Goal: Task Accomplishment & Management: Manage account settings

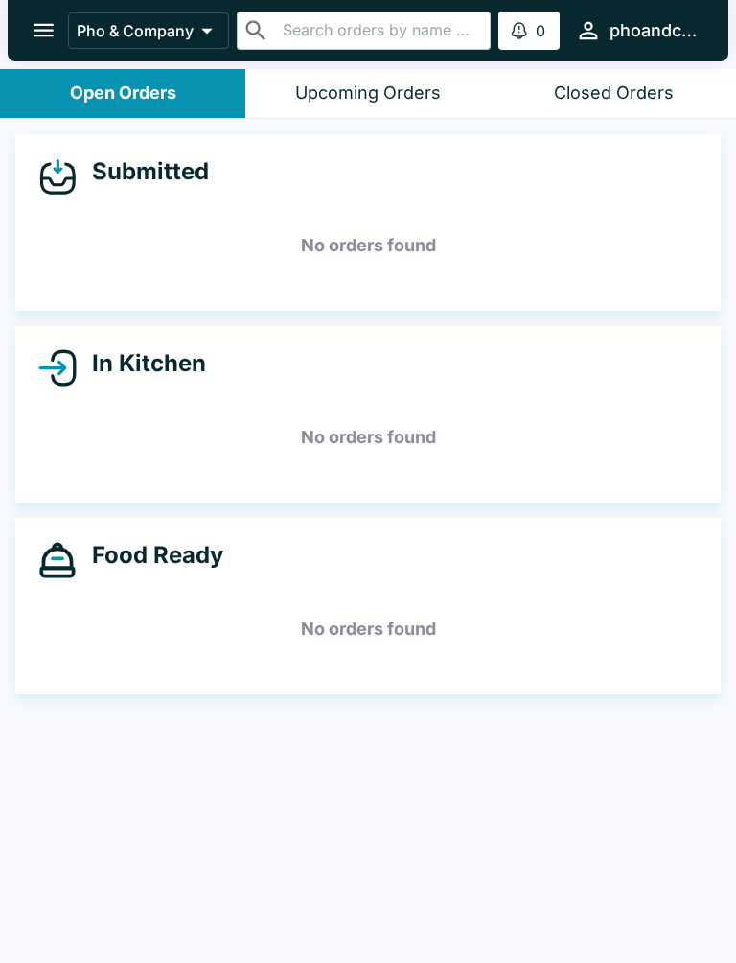
click at [39, 24] on icon "open drawer" at bounding box center [44, 30] width 26 height 26
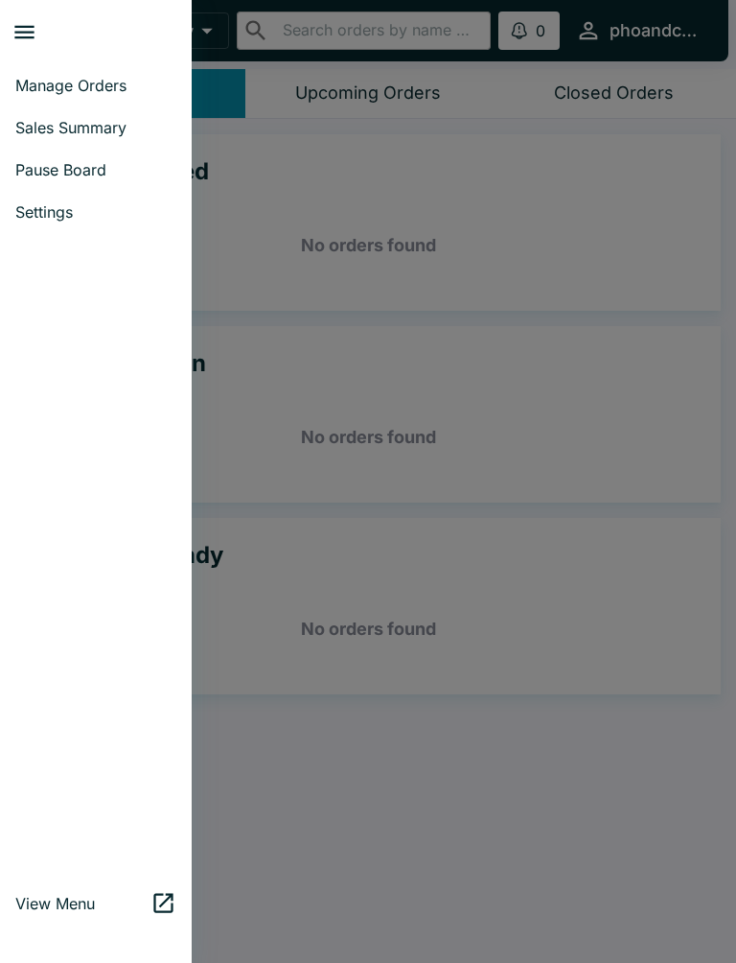
click at [56, 174] on span "Pause Board" at bounding box center [95, 169] width 161 height 19
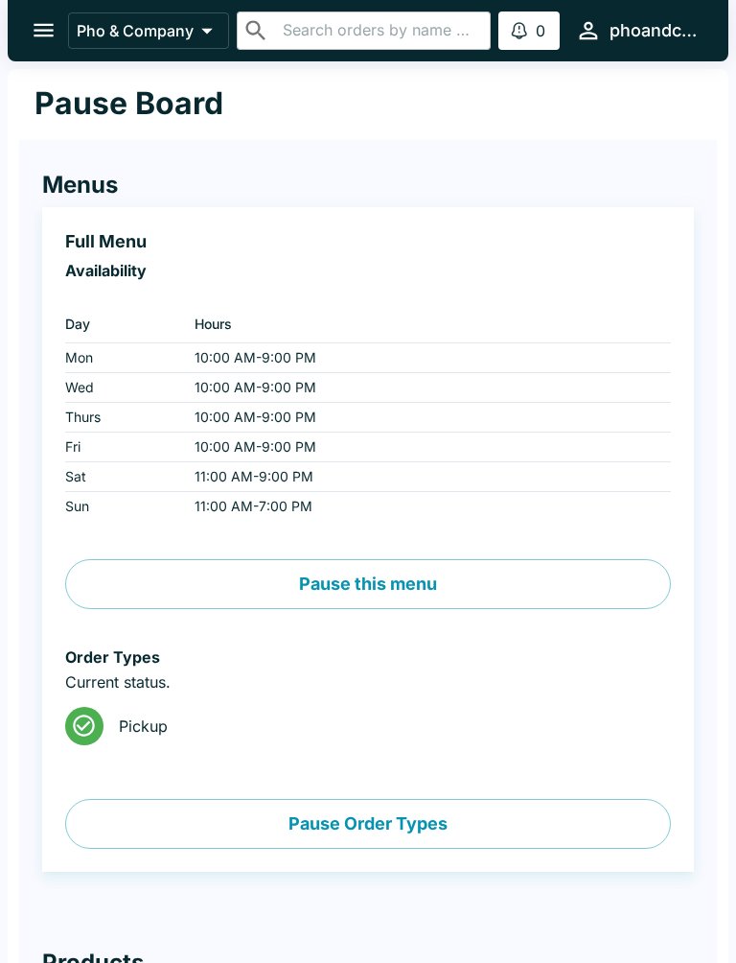
click at [389, 581] on button "Pause this menu" at bounding box center [368, 584] width 606 height 50
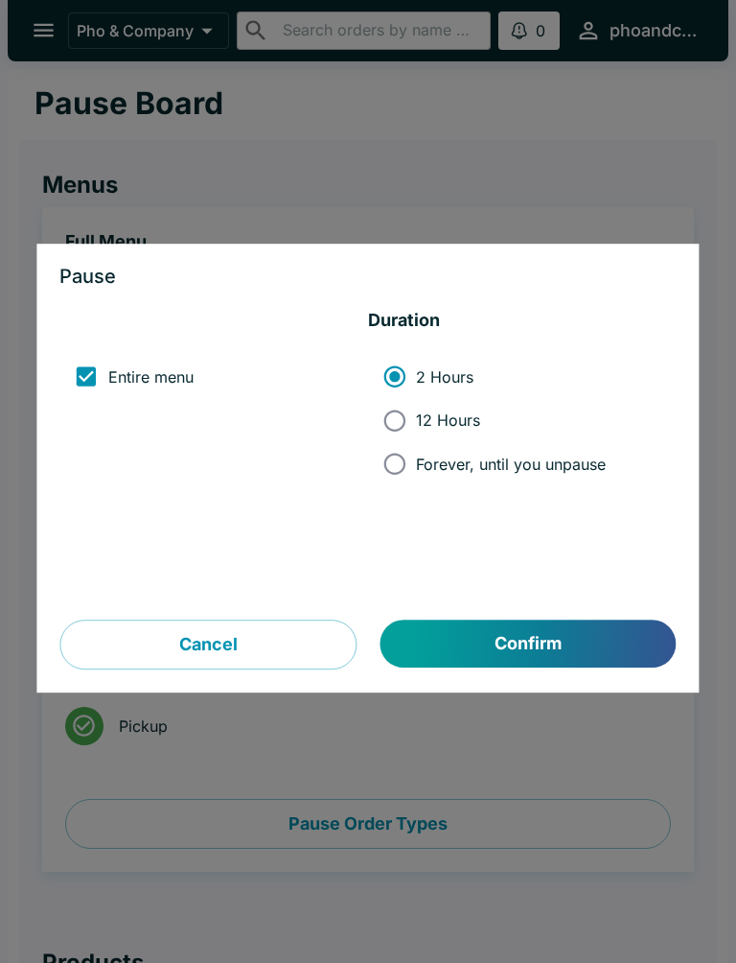
click at [392, 465] on input "Forever, until you unpause" at bounding box center [394, 463] width 43 height 43
radio input "true"
click at [513, 656] on button "Confirm" at bounding box center [529, 643] width 296 height 48
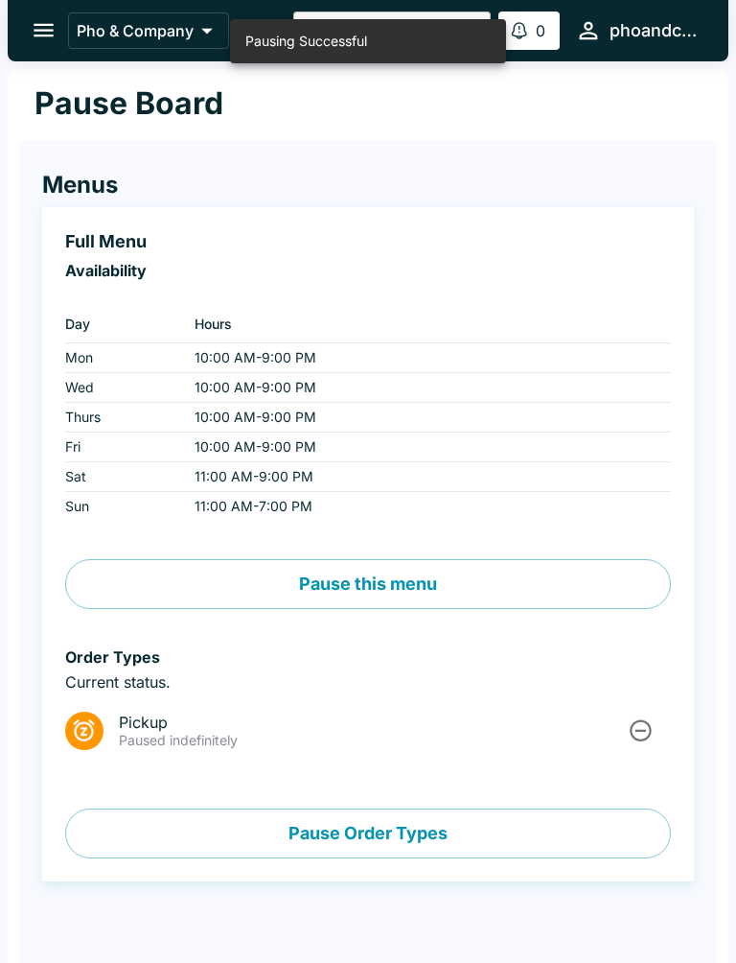
click at [50, 26] on icon "open drawer" at bounding box center [44, 30] width 20 height 13
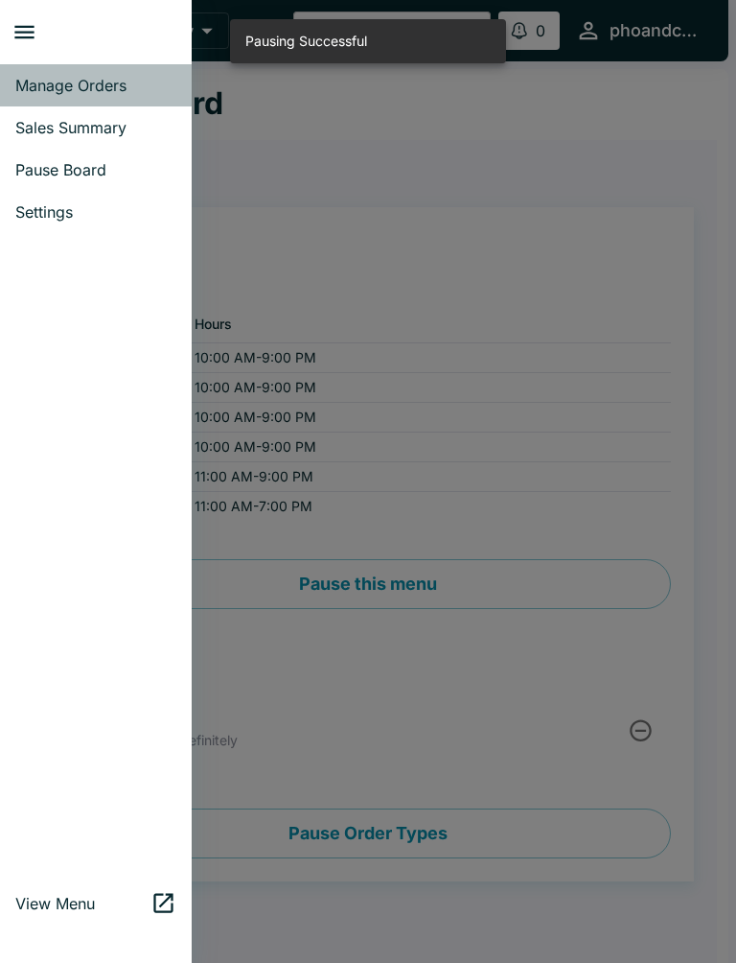
click at [97, 79] on span "Manage Orders" at bounding box center [95, 85] width 161 height 19
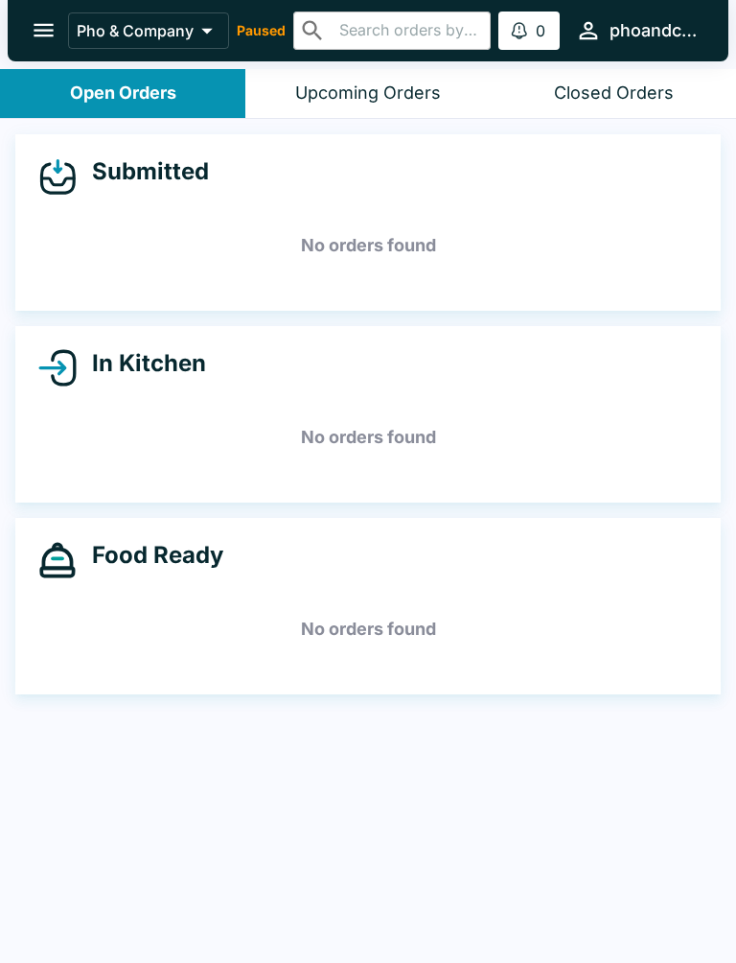
click at [659, 103] on div "Closed Orders" at bounding box center [614, 93] width 120 height 22
